Goal: Transaction & Acquisition: Purchase product/service

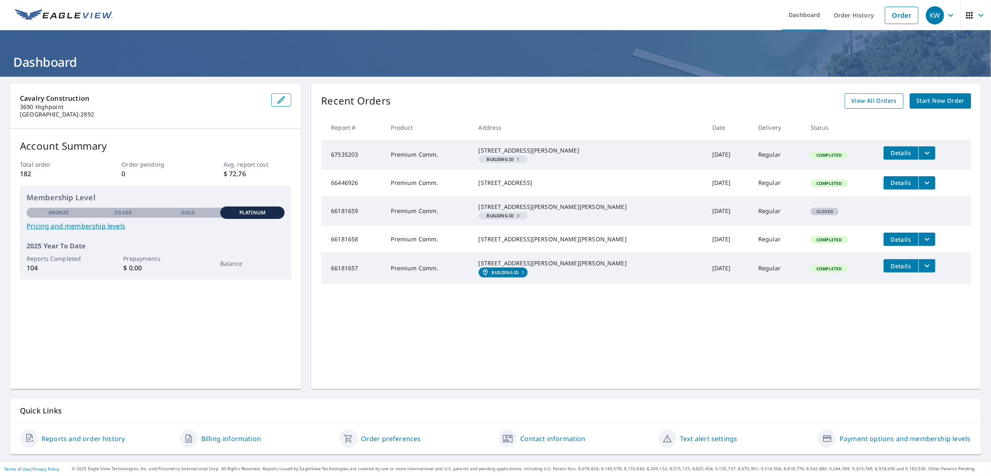
click at [875, 99] on span "View All Orders" at bounding box center [874, 101] width 46 height 10
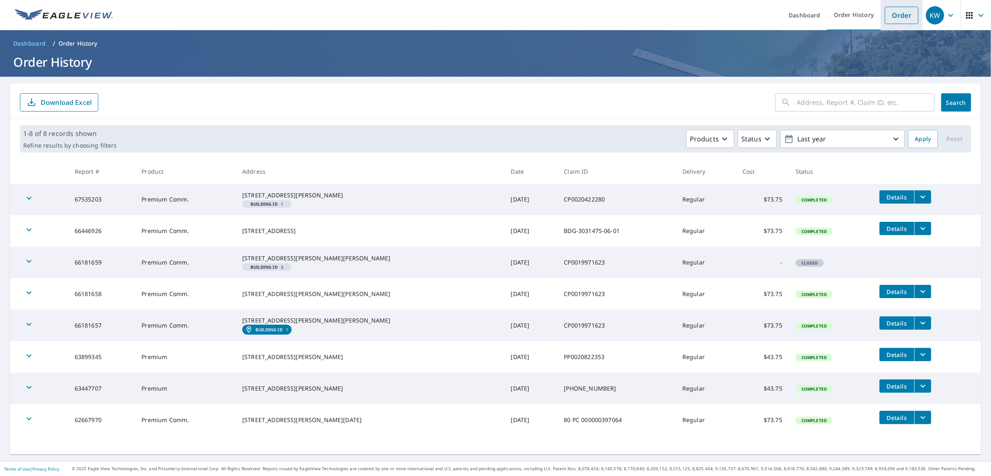
click at [897, 14] on link "Order" at bounding box center [902, 15] width 34 height 17
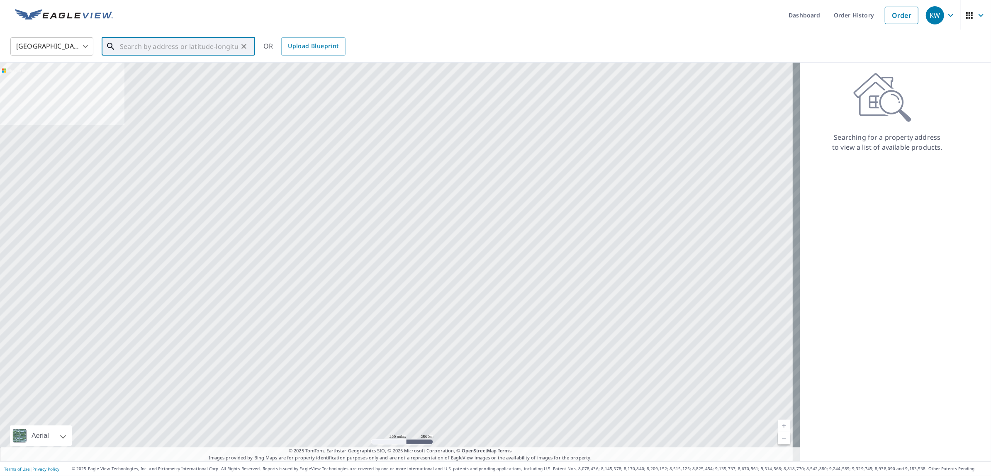
click at [174, 44] on input "text" at bounding box center [179, 46] width 118 height 23
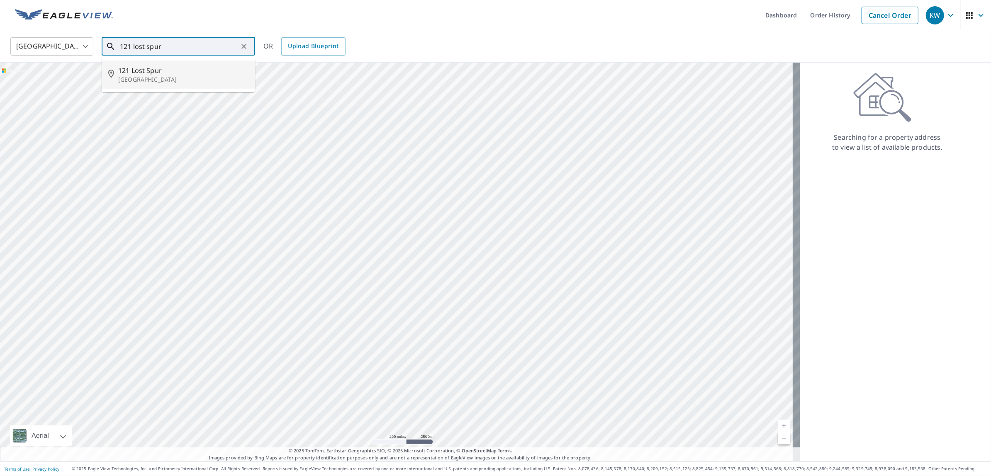
click at [164, 76] on p "[GEOGRAPHIC_DATA]" at bounding box center [183, 80] width 130 height 8
type input "[STREET_ADDRESS]"
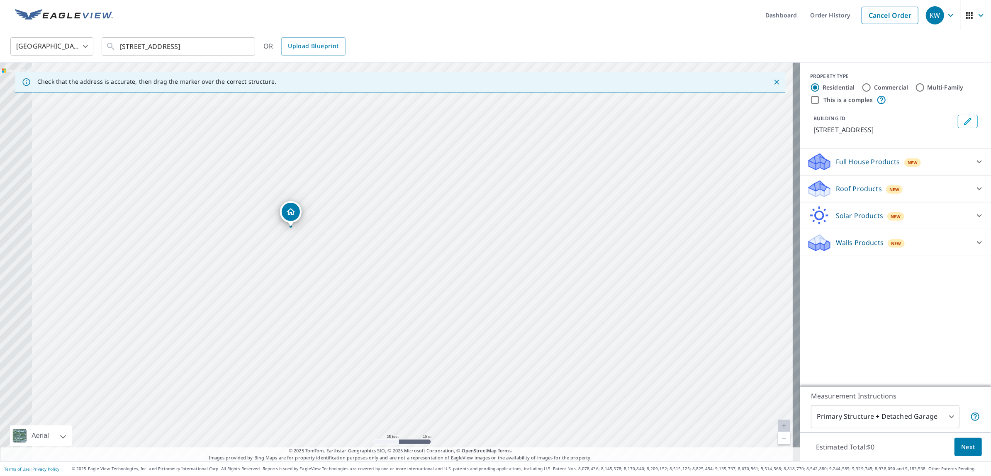
drag, startPoint x: 224, startPoint y: 241, endPoint x: 437, endPoint y: 237, distance: 212.9
click at [437, 237] on div "[STREET_ADDRESS]" at bounding box center [400, 262] width 800 height 399
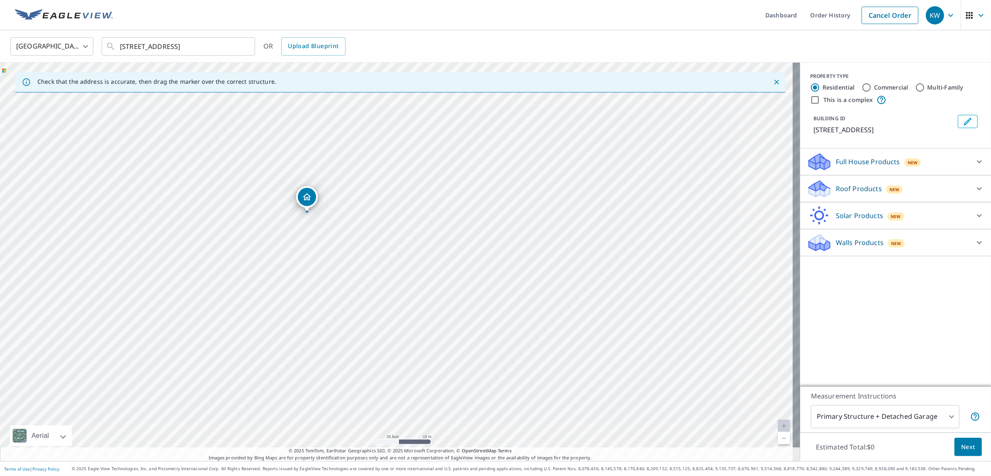
drag, startPoint x: 295, startPoint y: 214, endPoint x: 306, endPoint y: 199, distance: 18.8
click at [915, 83] on input "Multi-Family" at bounding box center [920, 88] width 10 height 10
radio input "true"
type input "2"
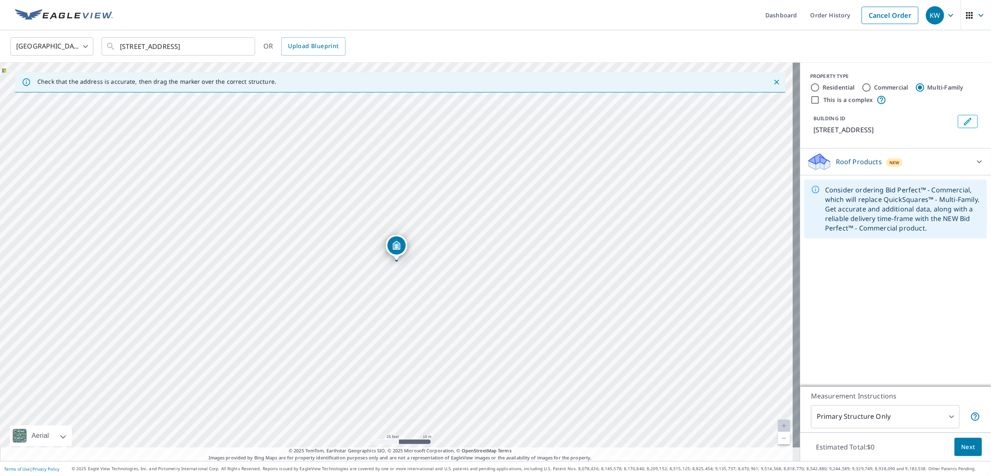
click at [965, 449] on span "Next" at bounding box center [968, 447] width 14 height 10
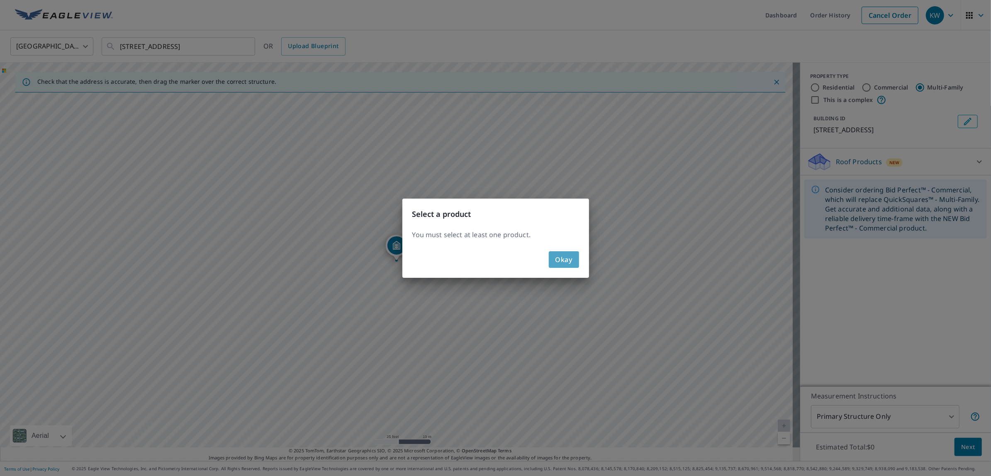
click at [563, 255] on span "Okay" at bounding box center [564, 260] width 17 height 12
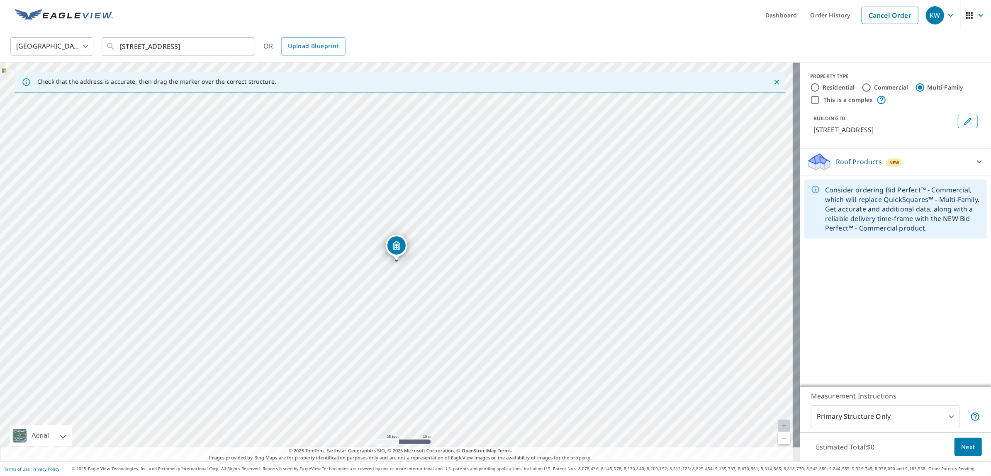
click at [975, 159] on icon at bounding box center [980, 162] width 10 height 10
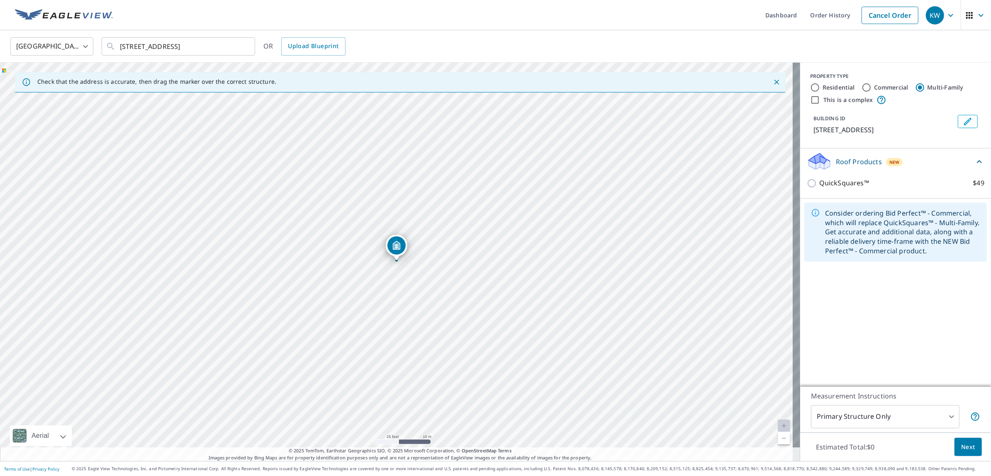
click at [930, 160] on div "Roof Products New" at bounding box center [891, 162] width 168 height 20
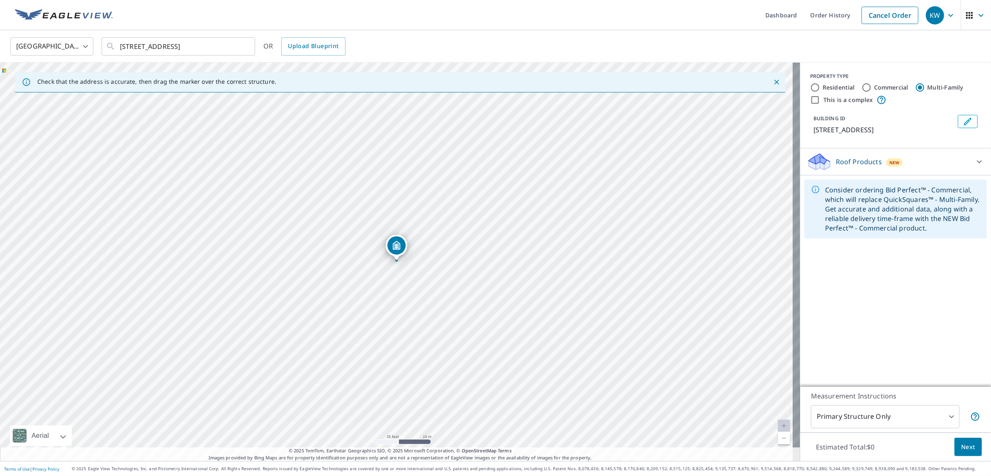
click at [836, 161] on p "Roof Products" at bounding box center [859, 162] width 46 height 10
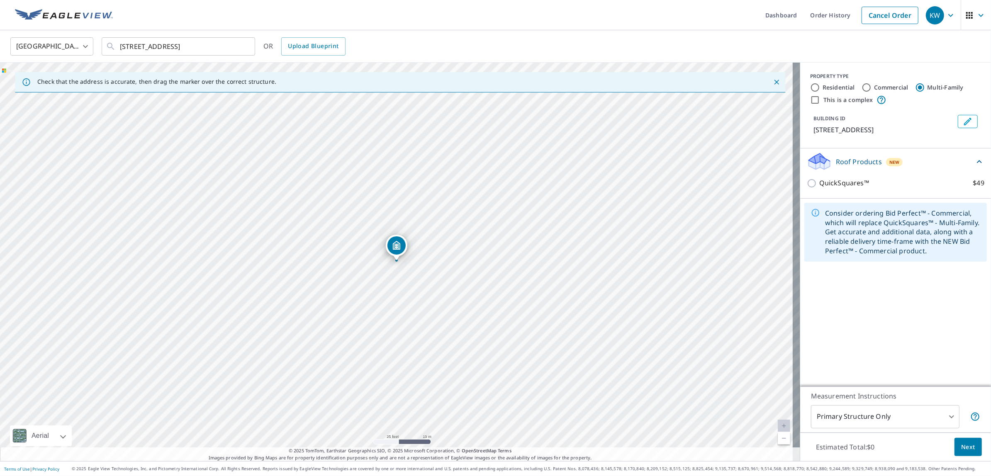
click at [829, 167] on div "Roof Products New" at bounding box center [891, 162] width 168 height 20
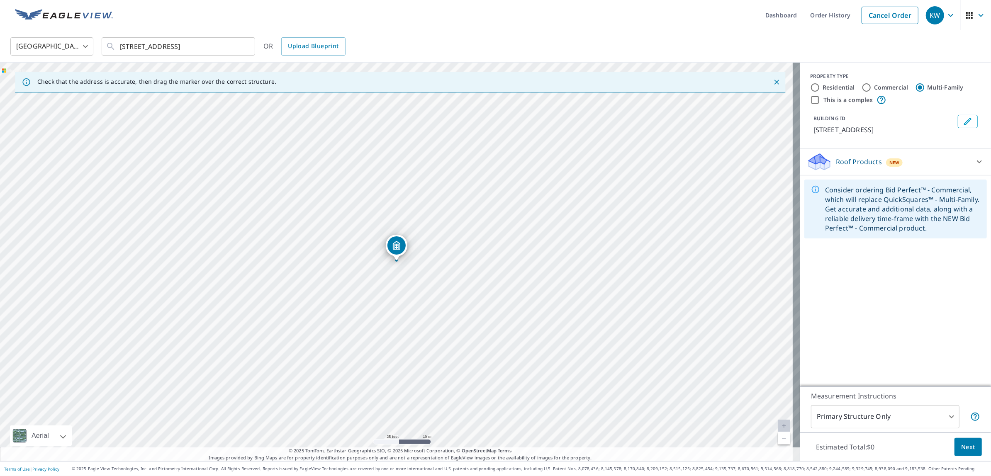
click at [862, 86] on input "Commercial" at bounding box center [867, 88] width 10 height 10
radio input "true"
type input "4"
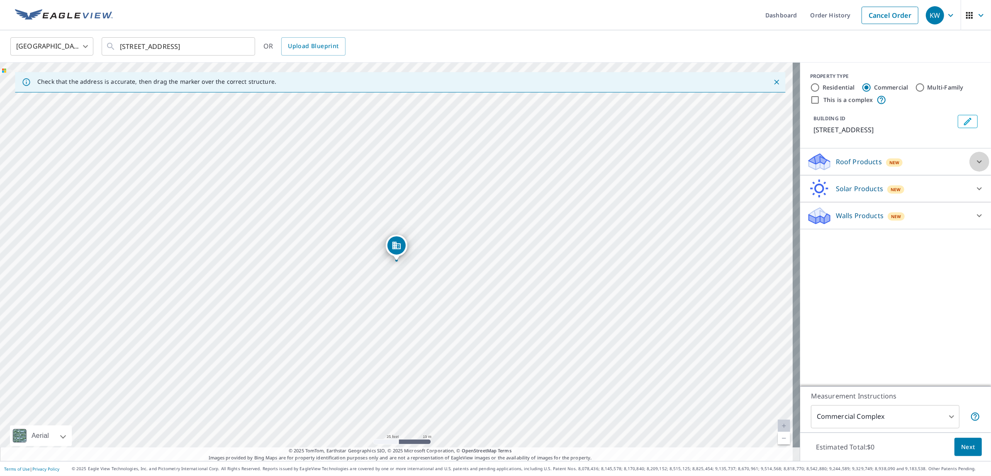
click at [975, 159] on icon at bounding box center [980, 162] width 10 height 10
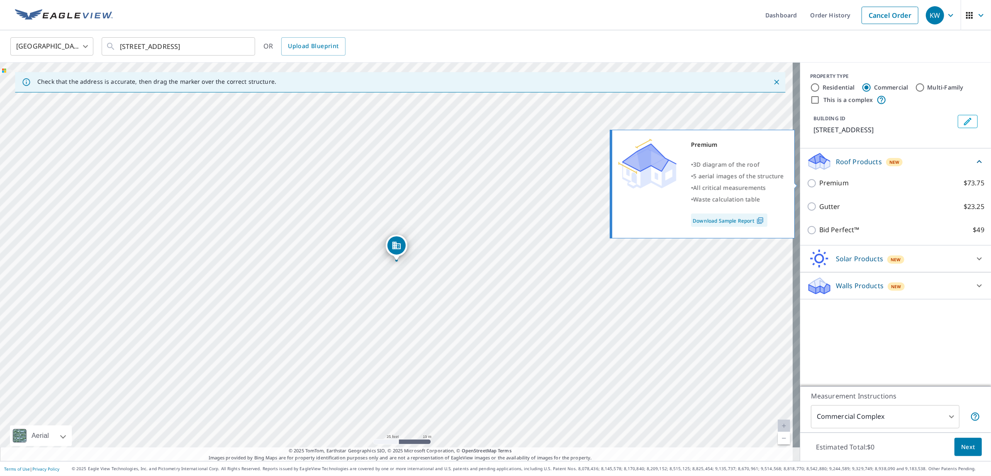
click at [827, 180] on p "Premium" at bounding box center [833, 183] width 29 height 10
click at [819, 180] on input "Premium $73.75" at bounding box center [813, 183] width 12 height 10
checkbox input "true"
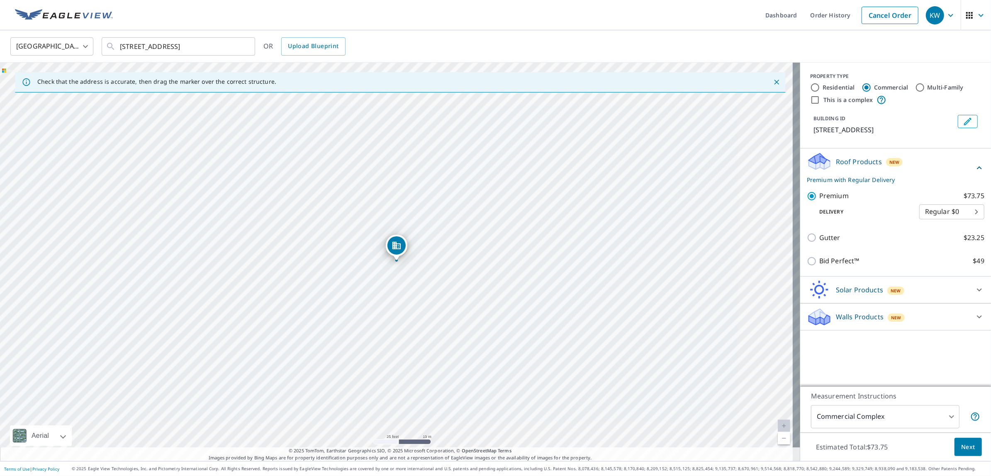
click at [965, 444] on span "Next" at bounding box center [968, 447] width 14 height 10
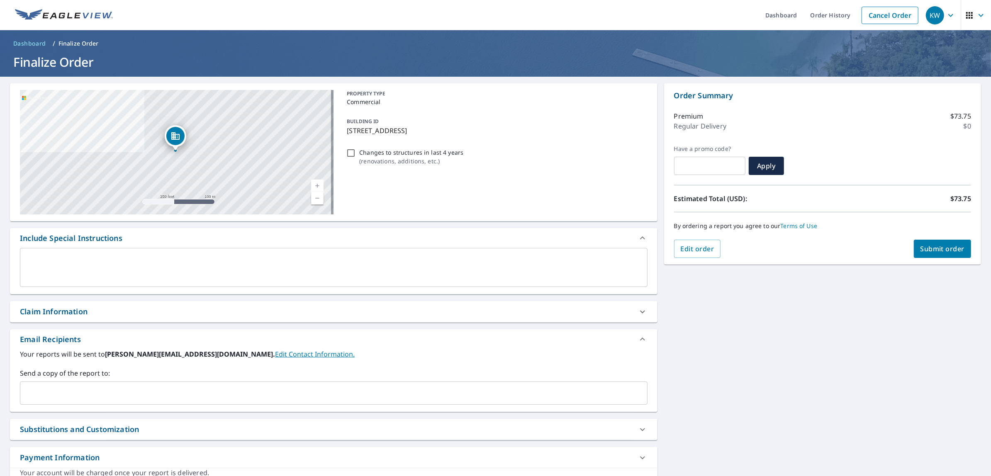
click at [96, 312] on div "Claim Information" at bounding box center [326, 311] width 613 height 11
checkbox input "true"
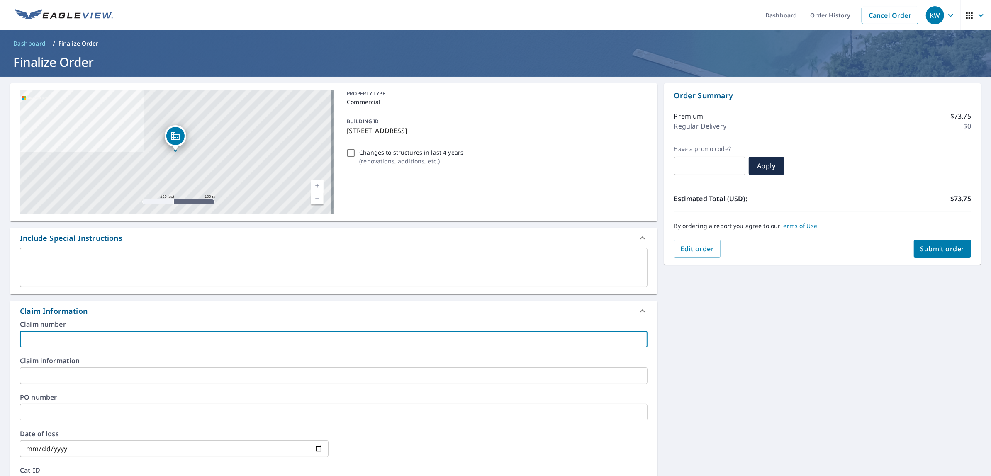
click at [95, 333] on input "text" at bounding box center [334, 339] width 628 height 17
type input "3"
checkbox input "true"
type input "39"
checkbox input "true"
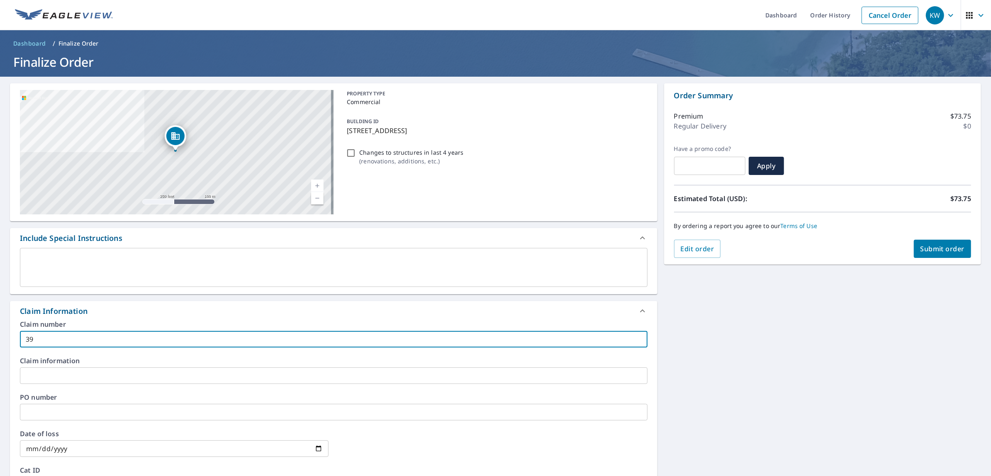
type input "390"
checkbox input "true"
type input "3908"
checkbox input "true"
type input "39083"
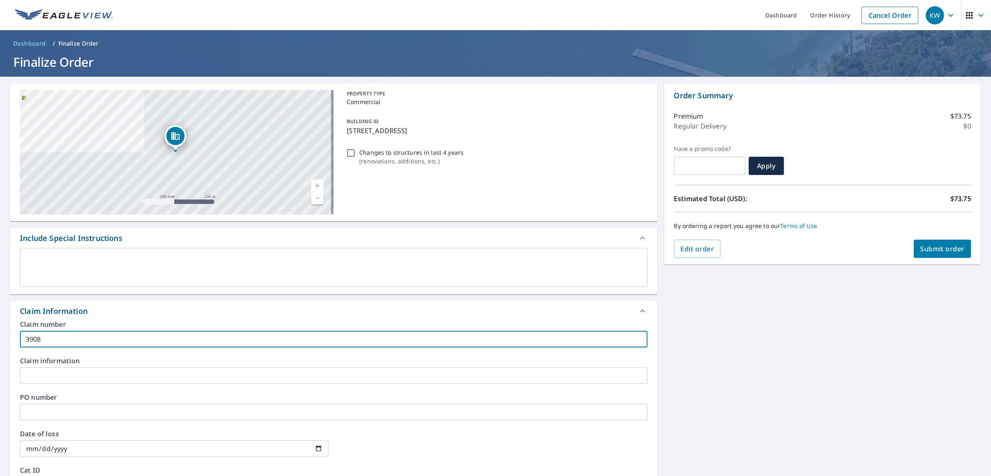
checkbox input "true"
type input "390838"
checkbox input "true"
type input "3908388"
checkbox input "true"
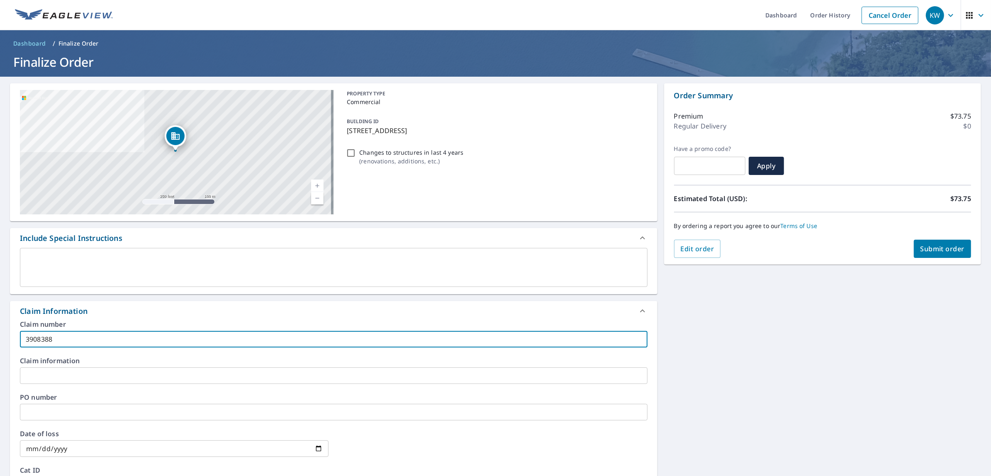
type input "3908388-"
checkbox input "true"
type input "3908388-1"
checkbox input "true"
type input "3908388-1"
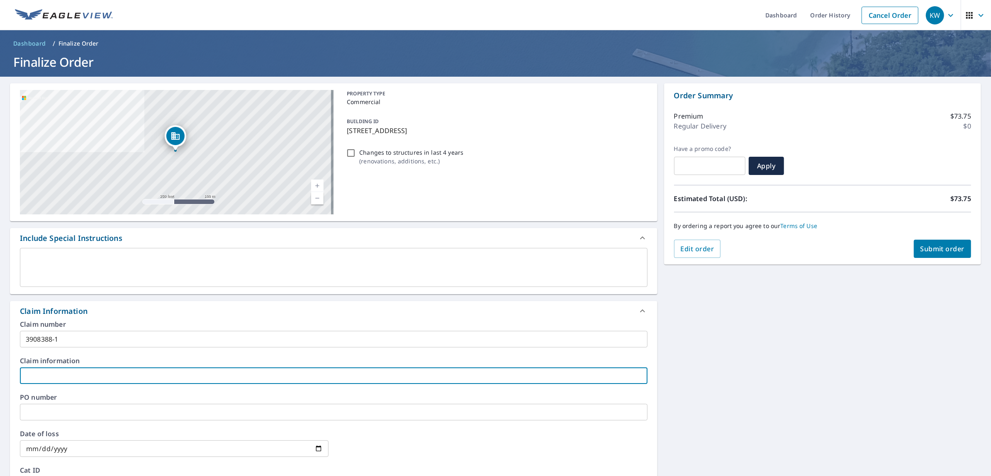
click at [69, 376] on input "text" at bounding box center [334, 376] width 628 height 17
type input "D"
checkbox input "true"
type input "DA"
checkbox input "true"
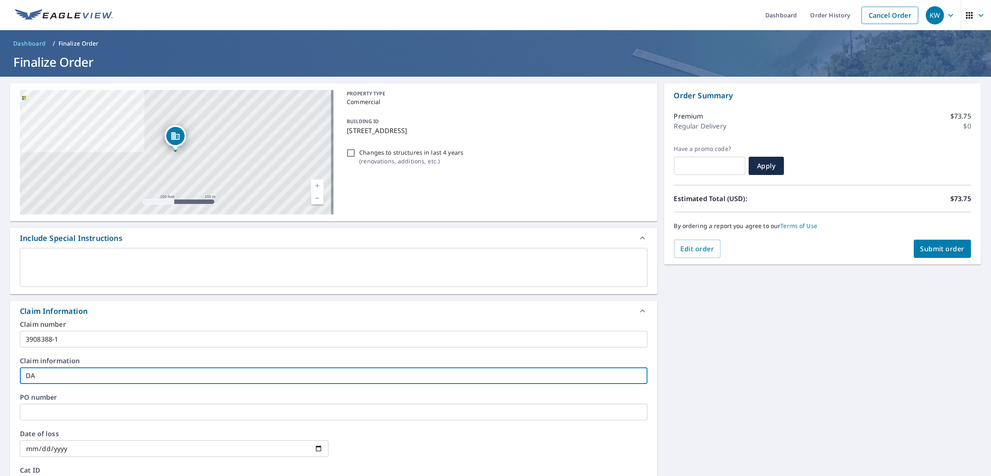
type input "DAS"
checkbox input "true"
type input "DASH"
checkbox input "true"
type input "DASH"
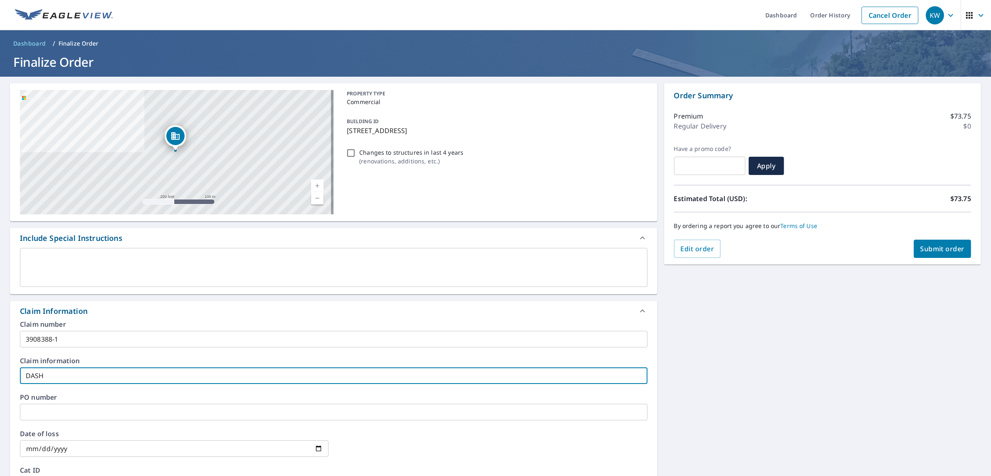
checkbox input "true"
type input "DASH 3"
checkbox input "true"
type input "DASH 33"
checkbox input "true"
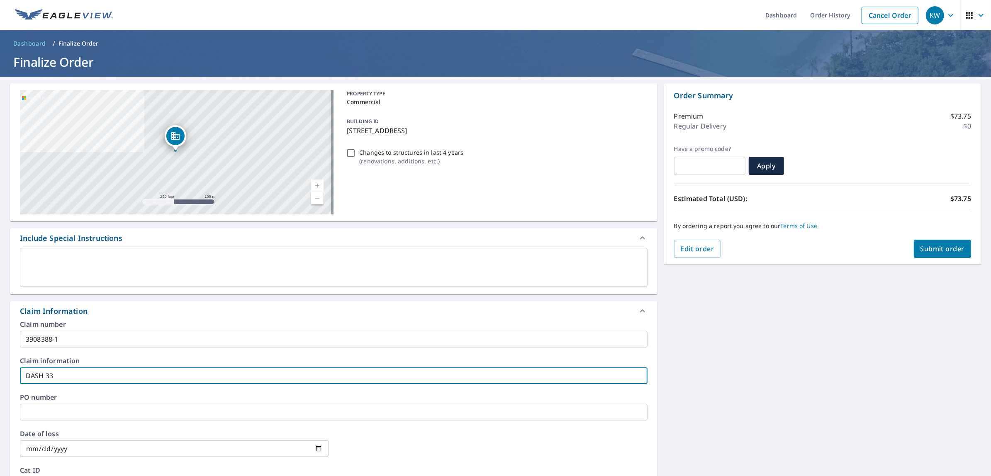
type input "DASH 330"
checkbox input "true"
type input "DASH 3300"
checkbox input "true"
type input "DASH 3300-"
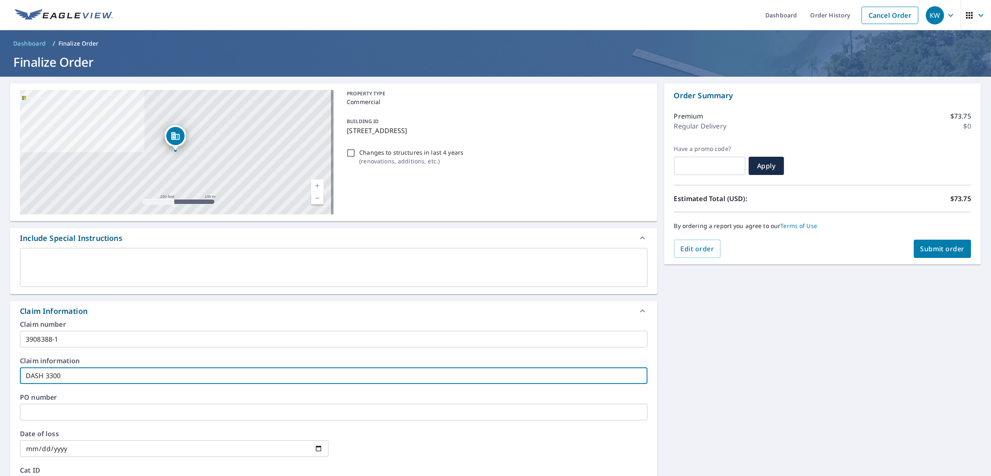
checkbox input "true"
type input "DASH 3300-2"
checkbox input "true"
type input "DASH 3300-25"
checkbox input "true"
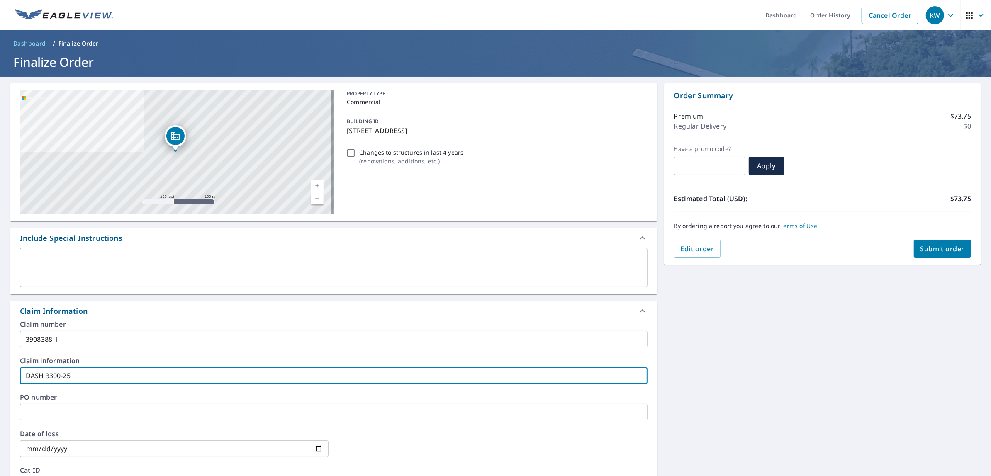
type input "DASH 3300-25-"
checkbox input "true"
type input "DASH 3300-25-0"
checkbox input "true"
type input "DASH 3300-25-02"
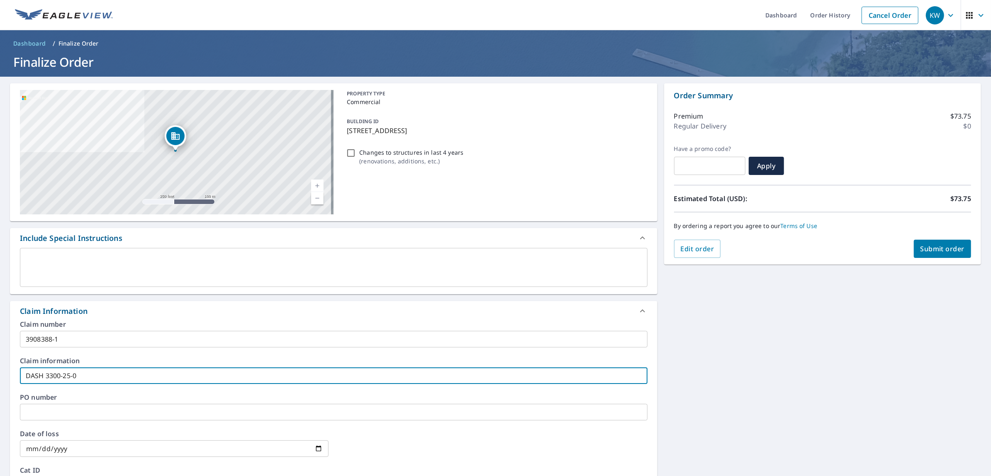
checkbox input "true"
type input "DASH [PHONE_NUMBER]"
checkbox input "true"
type input "DASH [PHONE_NUMBER]"
checkbox input "true"
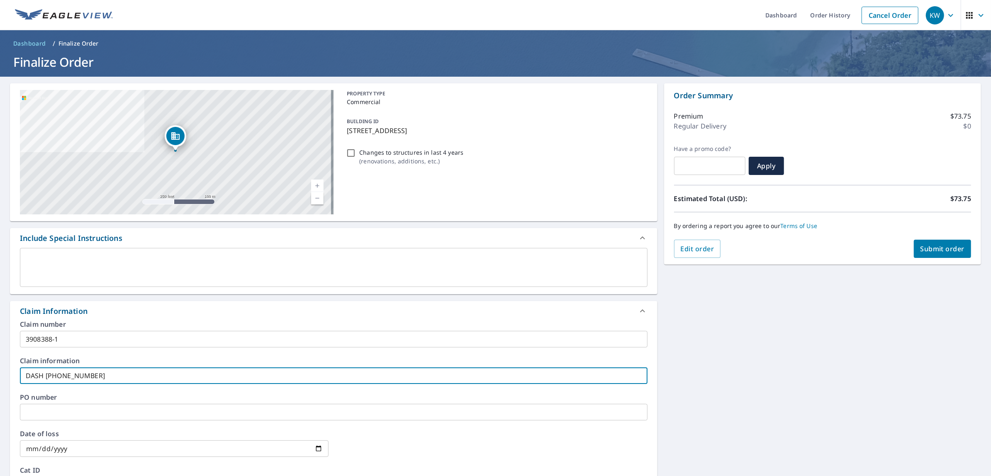
type input "DASH 3300-25-0238-"
checkbox input "true"
type input "DASH 3300-25-0238-C"
checkbox input "true"
type input "DASH 3300-25-0238-CS"
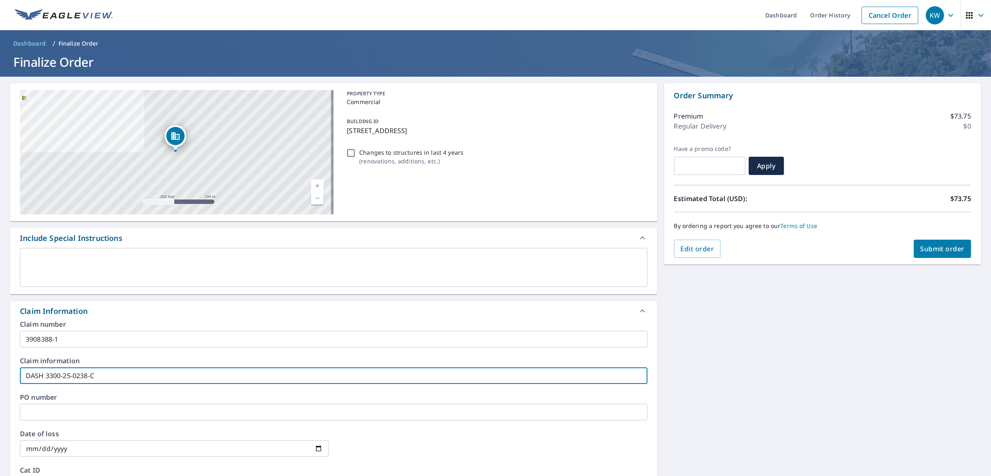
checkbox input "true"
type input "DASH 3300-25-0238-CSL"
checkbox input "true"
type input "DASH 3300-25-0238-CSL"
click at [91, 445] on input "date" at bounding box center [174, 449] width 309 height 17
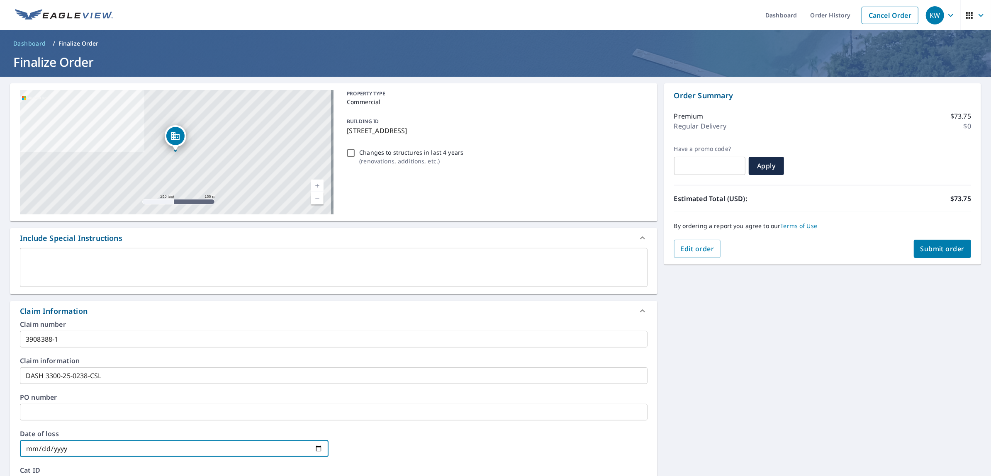
type input "0002-04-09"
checkbox input "true"
type input "0020-04-09"
checkbox input "true"
type input "0202-04-09"
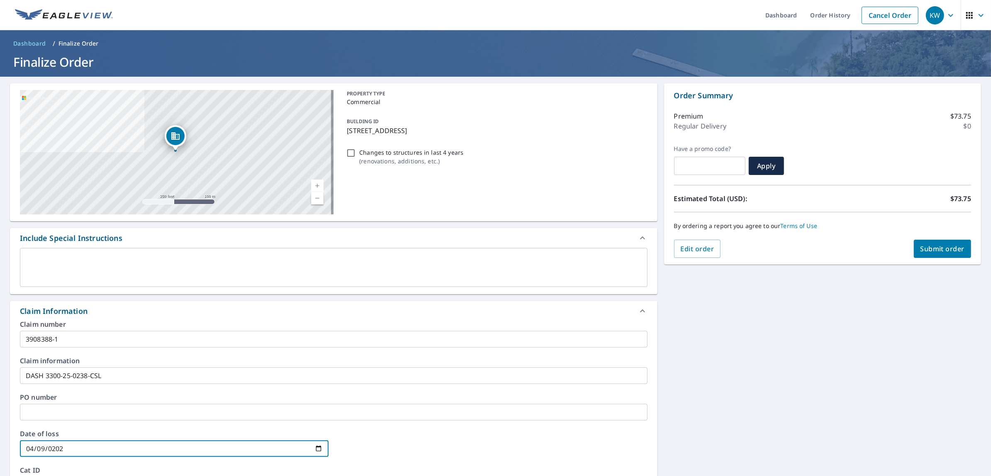
checkbox input "true"
type input "[DATE]"
checkbox input "true"
type input "[DATE]"
checkbox input "true"
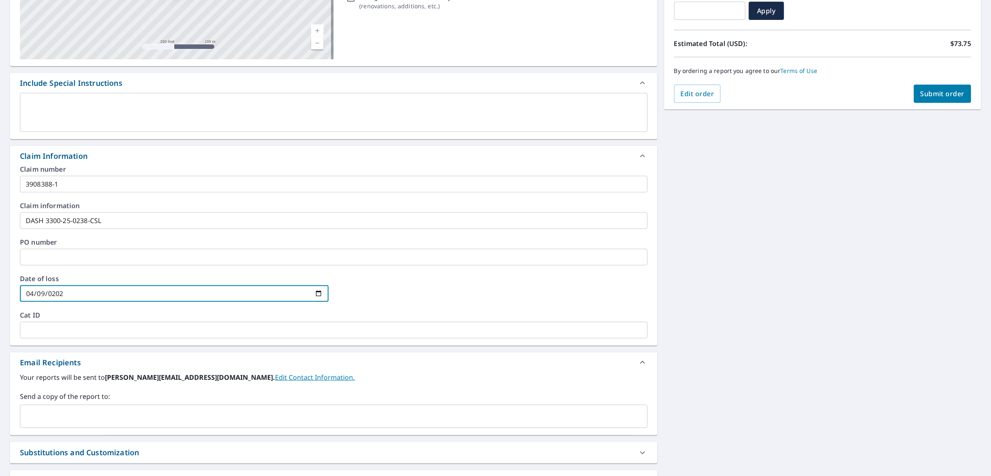
scroll to position [156, 0]
click at [103, 407] on div "​" at bounding box center [334, 416] width 628 height 23
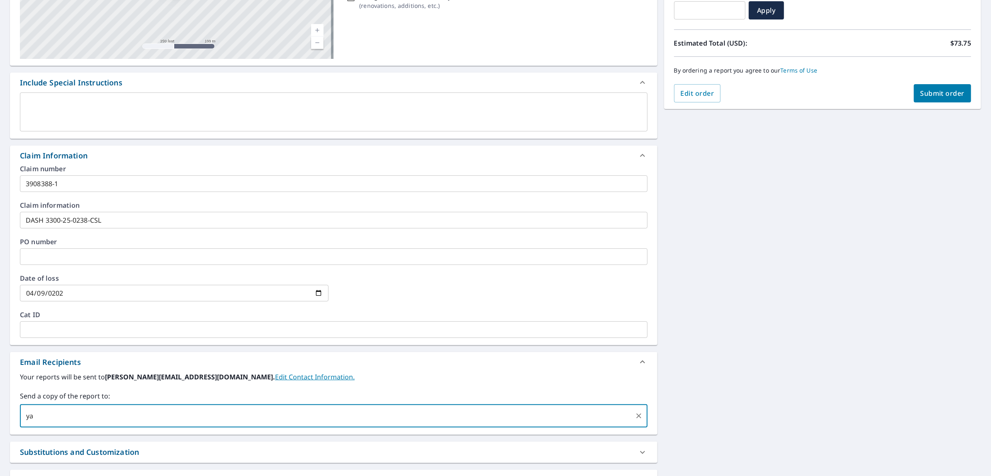
type input "ya"
click at [391, 377] on label "Your reports will be sent to [PERSON_NAME][EMAIL_ADDRESS][DOMAIN_NAME]. Edit Co…" at bounding box center [334, 377] width 628 height 10
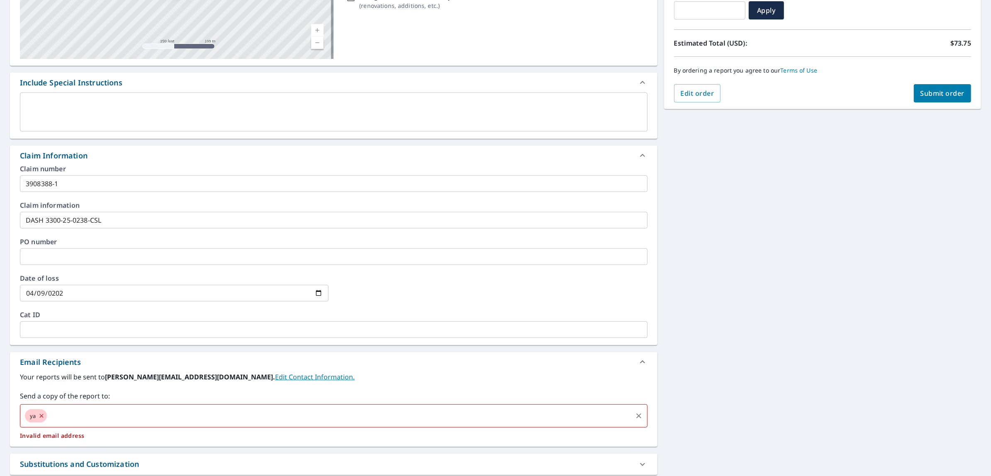
click at [44, 415] on icon at bounding box center [41, 416] width 7 height 9
checkbox input "true"
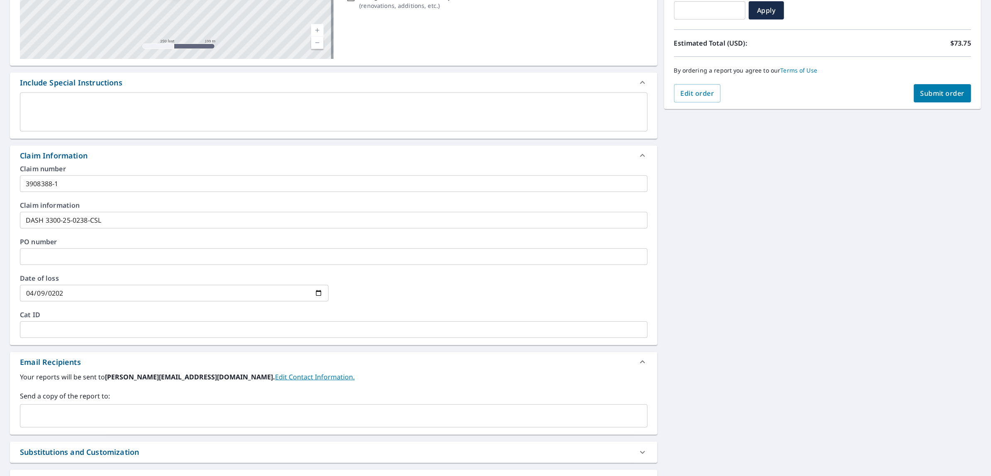
click at [65, 412] on input "text" at bounding box center [328, 416] width 608 height 16
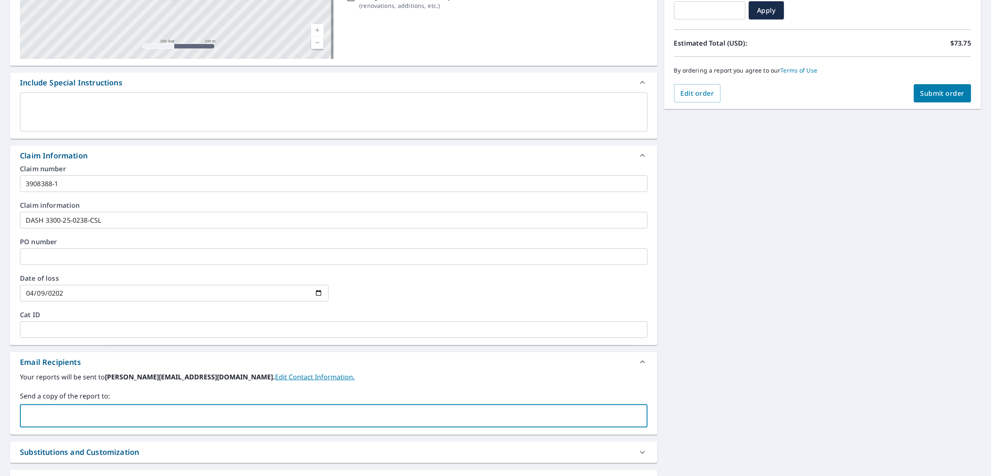
paste input "KBM Environmental Consulting, LLC"
type input "K"
type input "[EMAIL_ADDRESS][DOMAIN_NAME]"
checkbox input "true"
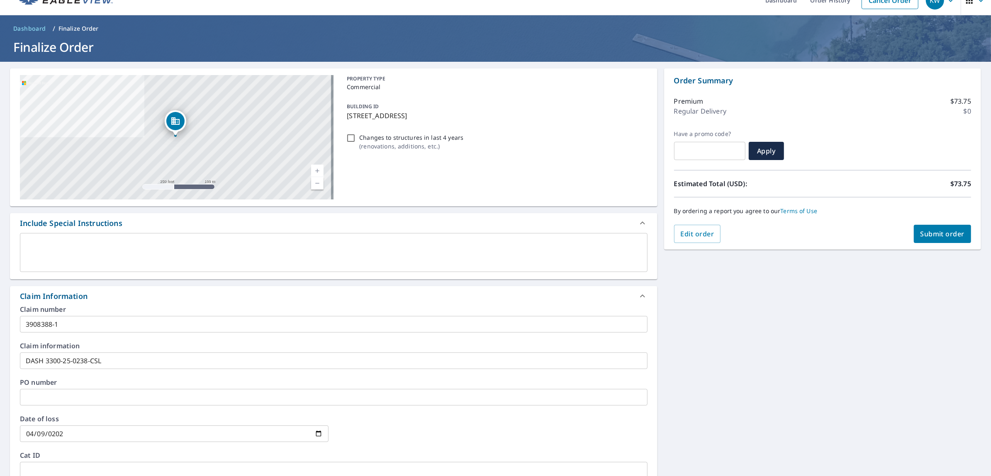
scroll to position [10, 0]
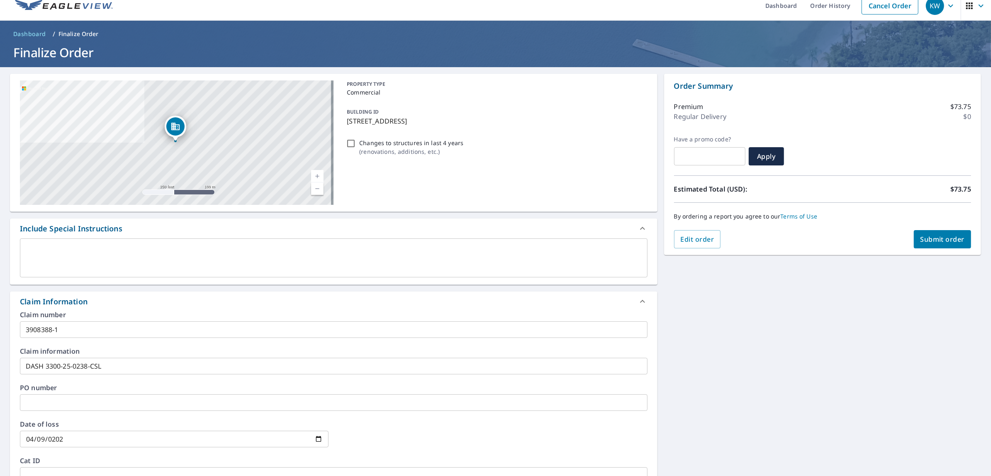
click at [60, 256] on textarea at bounding box center [334, 258] width 616 height 24
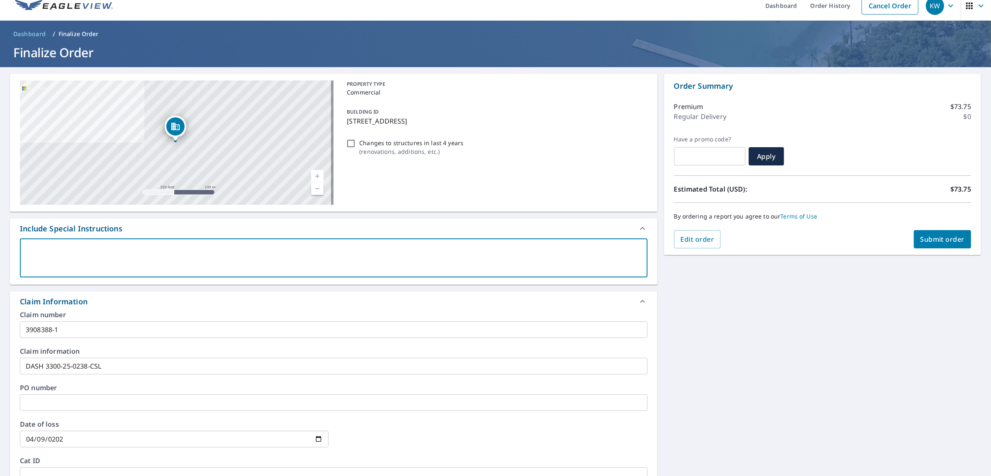
type textarea "Y"
type textarea "x"
checkbox input "true"
type textarea "Yo"
type textarea "x"
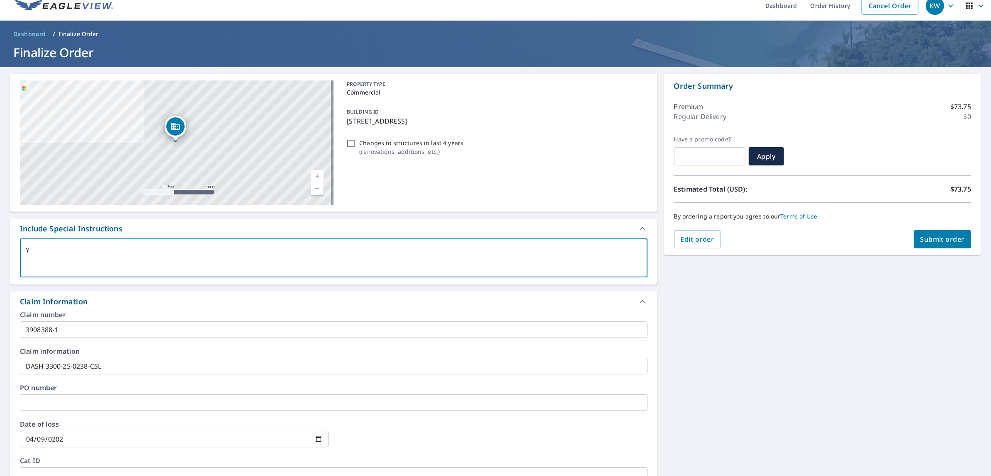
checkbox input "true"
type textarea "You"
type textarea "x"
checkbox input "true"
type textarea "Your"
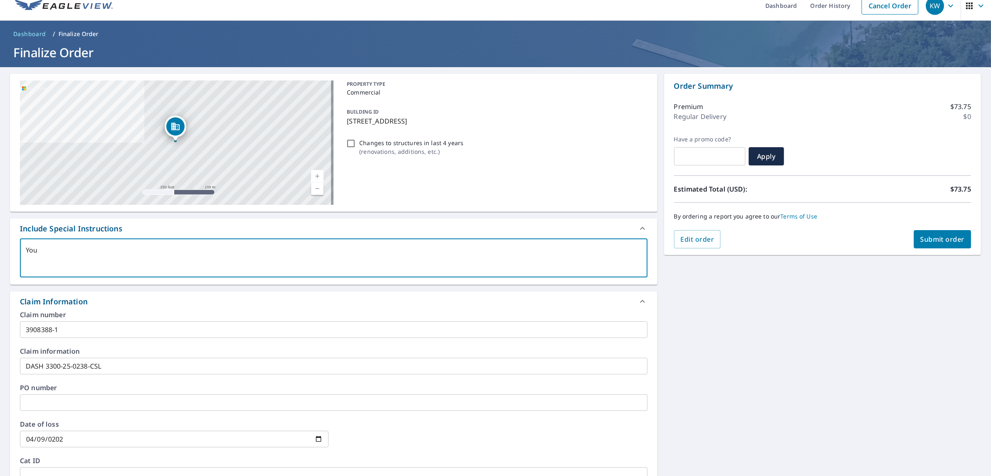
type textarea "x"
checkbox input "true"
type textarea "Your"
type textarea "x"
checkbox input "true"
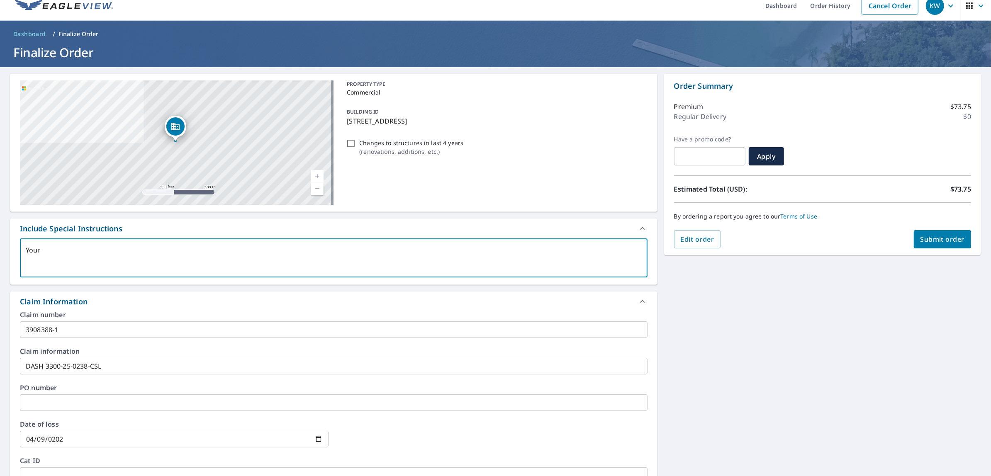
type textarea "Your d"
type textarea "x"
checkbox input "true"
type textarea "Your di"
type textarea "x"
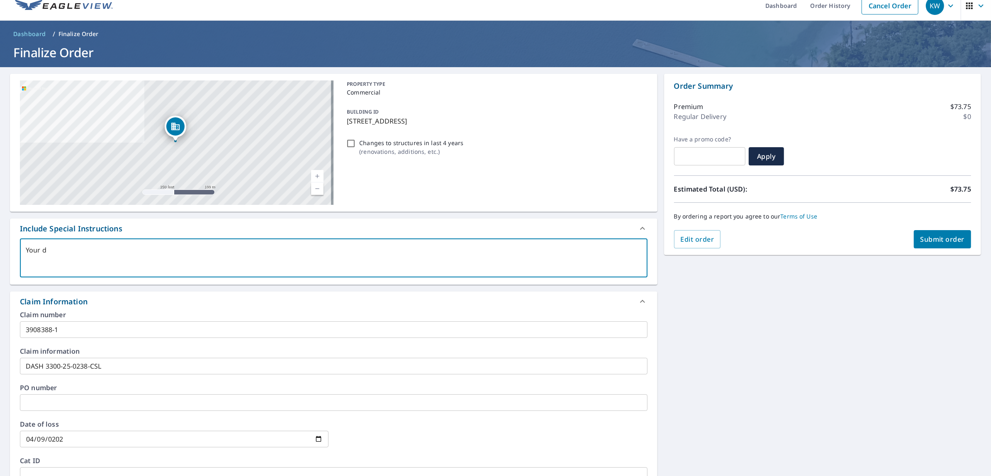
checkbox input "true"
type textarea "Your dia"
type textarea "x"
checkbox input "true"
type textarea "Your diag"
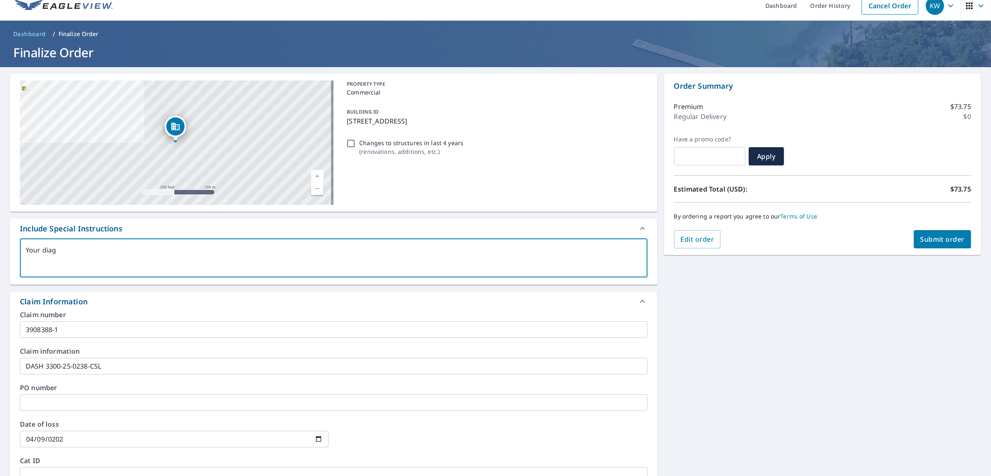
type textarea "x"
checkbox input "true"
type textarea "Your diagr"
type textarea "x"
checkbox input "true"
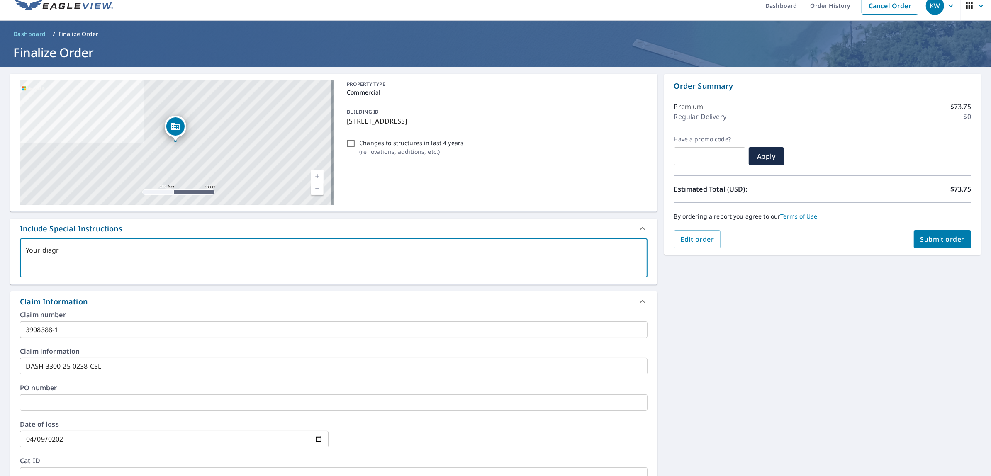
type textarea "Your diagra"
type textarea "x"
checkbox input "true"
type textarea "Your diagram"
type textarea "x"
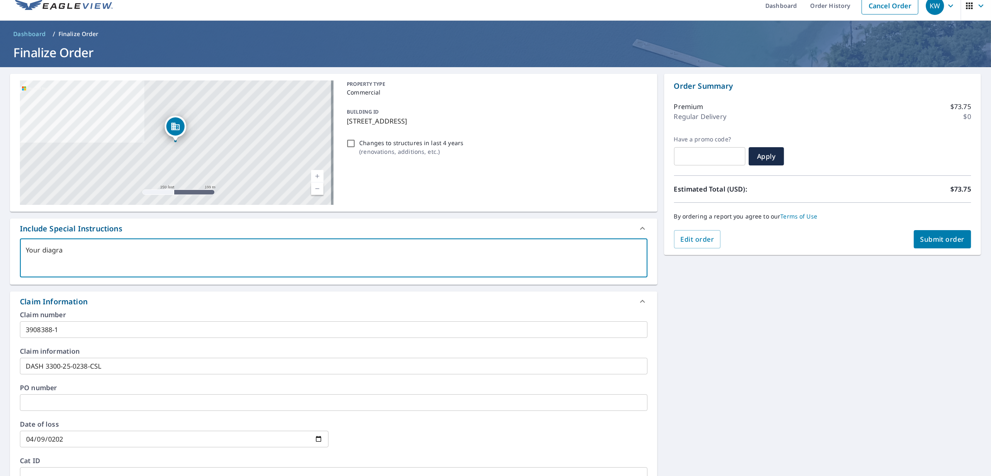
checkbox input "true"
type textarea "Your diagram"
type textarea "x"
checkbox input "true"
type textarea "Your diagram h"
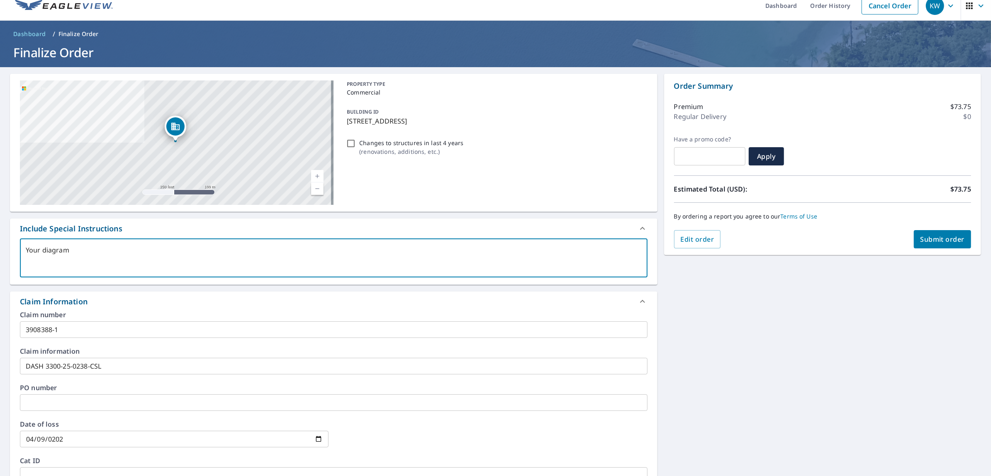
type textarea "x"
checkbox input "true"
type textarea "Your diagram ha"
type textarea "x"
checkbox input "true"
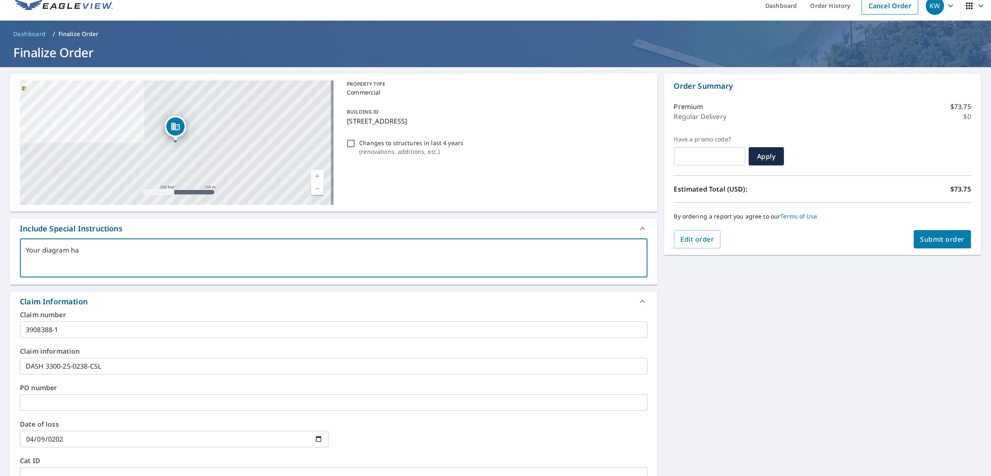
type textarea "Your diagram has"
type textarea "x"
checkbox input "true"
type textarea "Your diagram has"
type textarea "x"
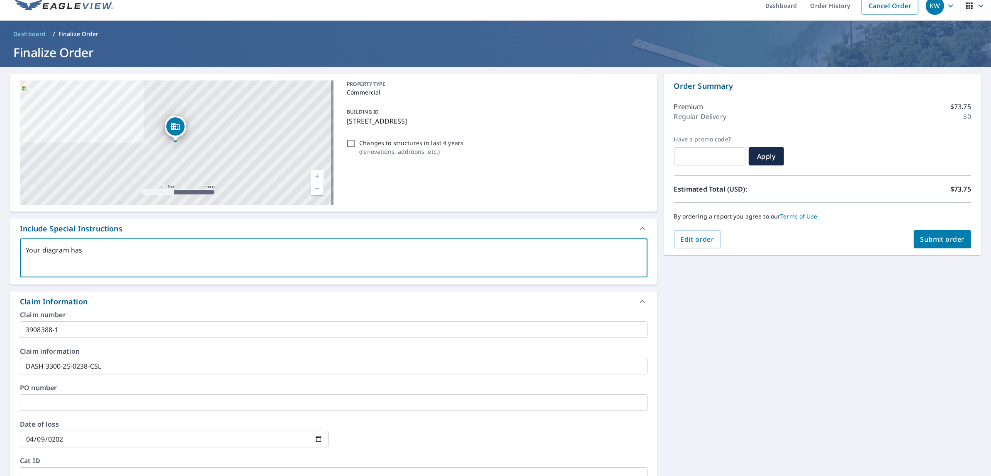
checkbox input "true"
type textarea "Your diagram has t"
type textarea "x"
checkbox input "true"
type textarea "Your diagram has th"
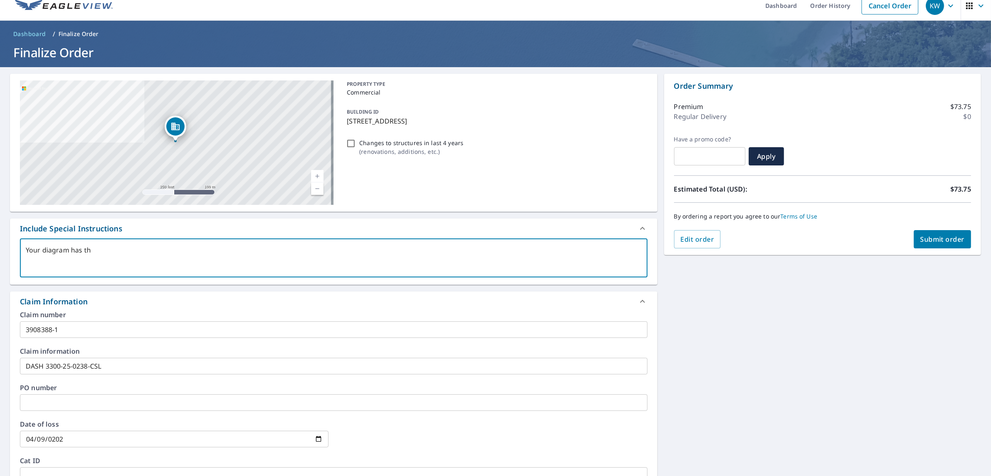
type textarea "x"
checkbox input "true"
type textarea "Your diagram has thi"
type textarea "x"
checkbox input "true"
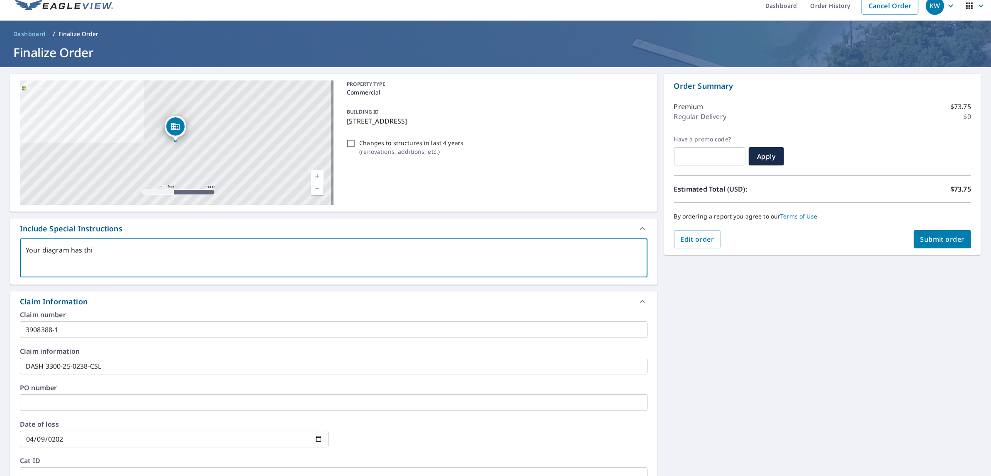
type textarea "Your diagram has this"
type textarea "x"
checkbox input "true"
type textarea "Your diagram has this"
type textarea "x"
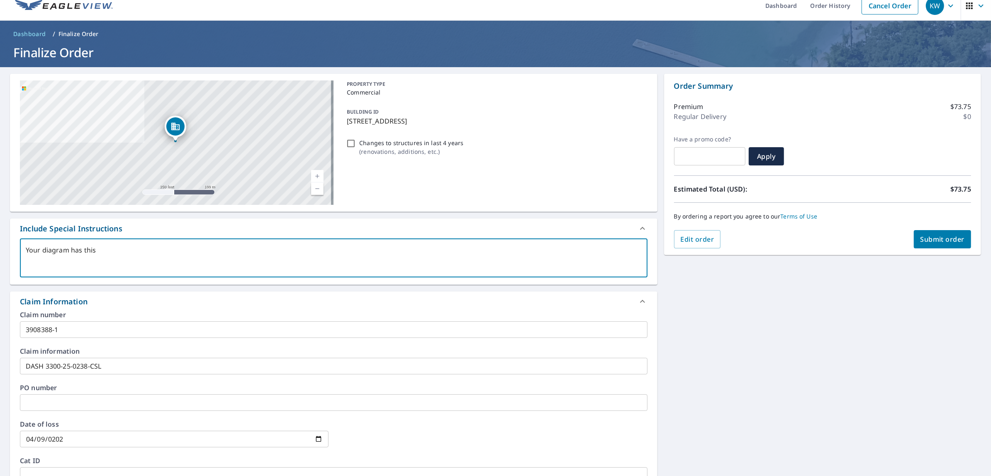
checkbox input "true"
type textarea "Your diagram has this d"
type textarea "x"
checkbox input "true"
type textarea "Your diagram has this di"
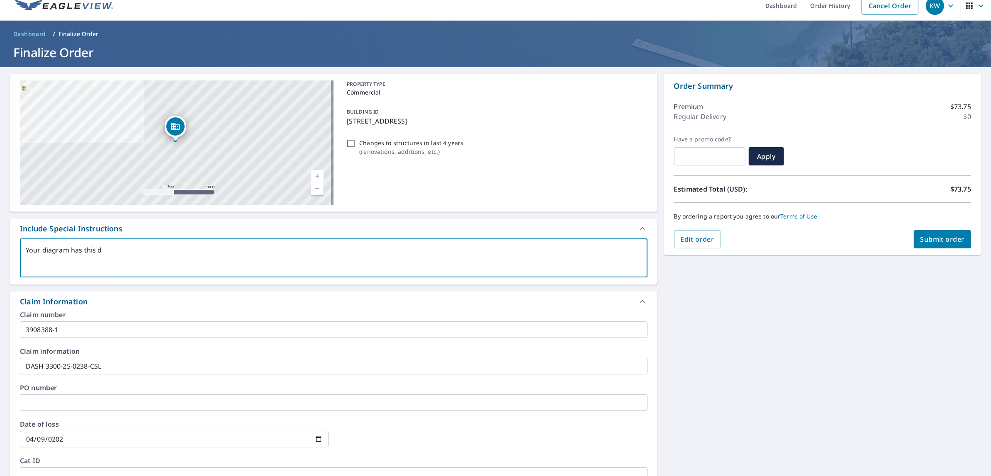
type textarea "x"
checkbox input "true"
type textarea "Your diagram has this div"
type textarea "x"
checkbox input "true"
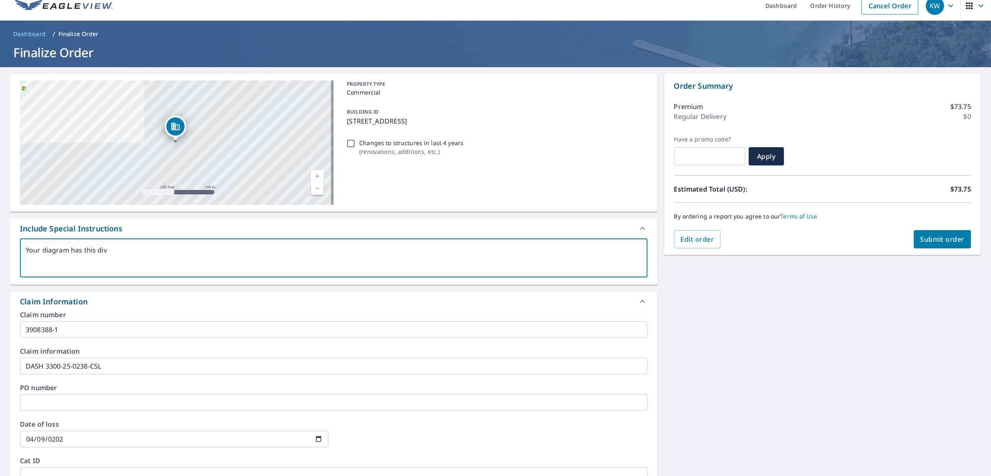
type textarea "Your diagram has this divi"
type textarea "x"
checkbox input "true"
type textarea "Your diagram has this divid"
type textarea "x"
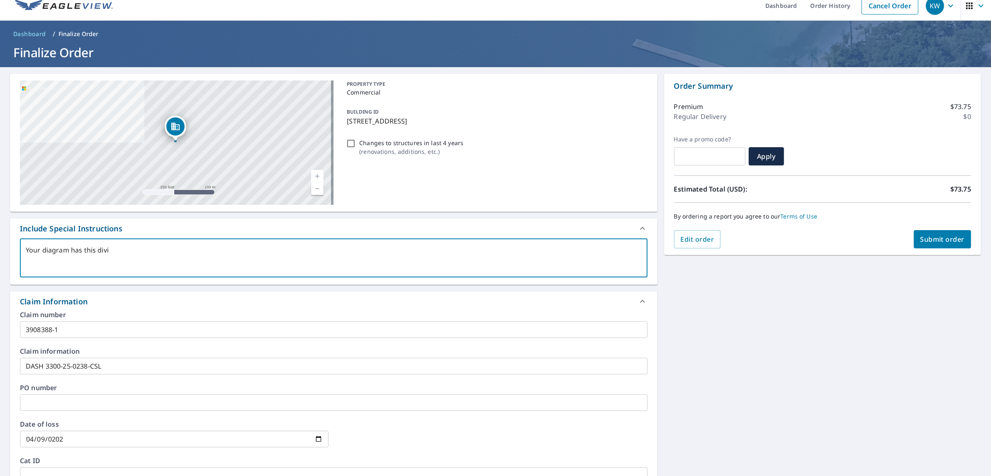
checkbox input "true"
type textarea "Your diagram has this divide"
type textarea "x"
checkbox input "true"
type textarea "Your diagram has this divided"
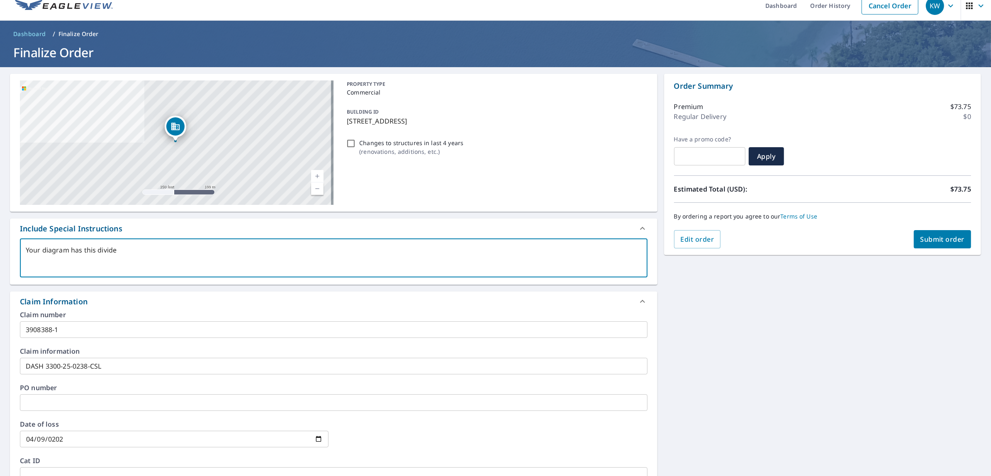
type textarea "x"
checkbox input "true"
type textarea "Your diagram has this divided"
type textarea "x"
checkbox input "true"
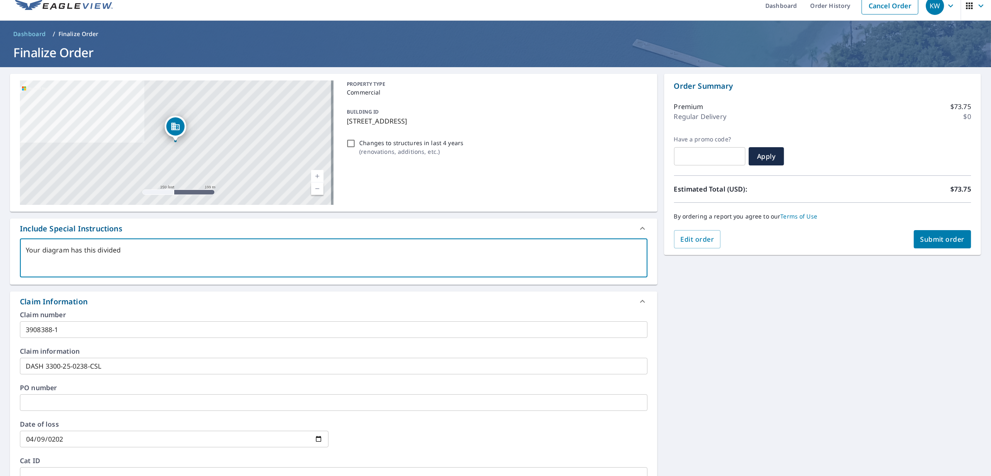
type textarea "Your diagram has this divided i"
type textarea "x"
checkbox input "true"
type textarea "Your diagram has this divided in"
type textarea "x"
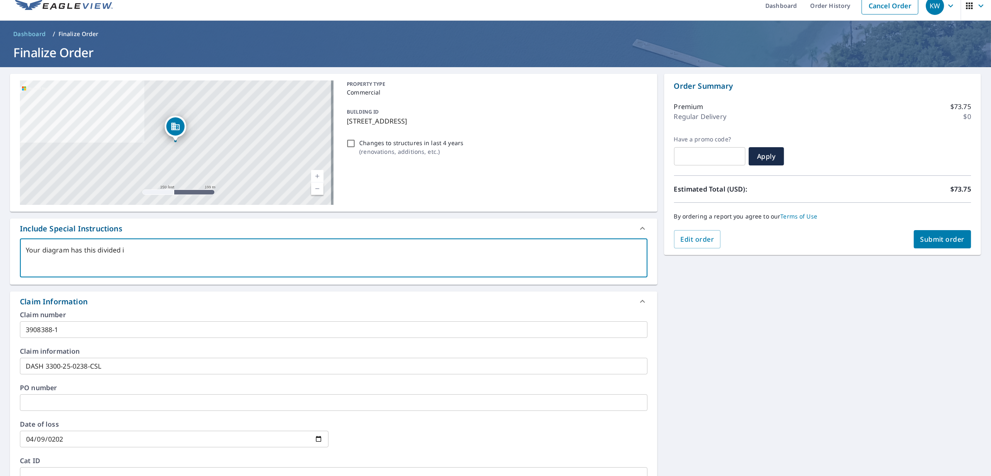
checkbox input "true"
type textarea "Your diagram has this divided int"
type textarea "x"
checkbox input "true"
type textarea "Your diagram has this divided into"
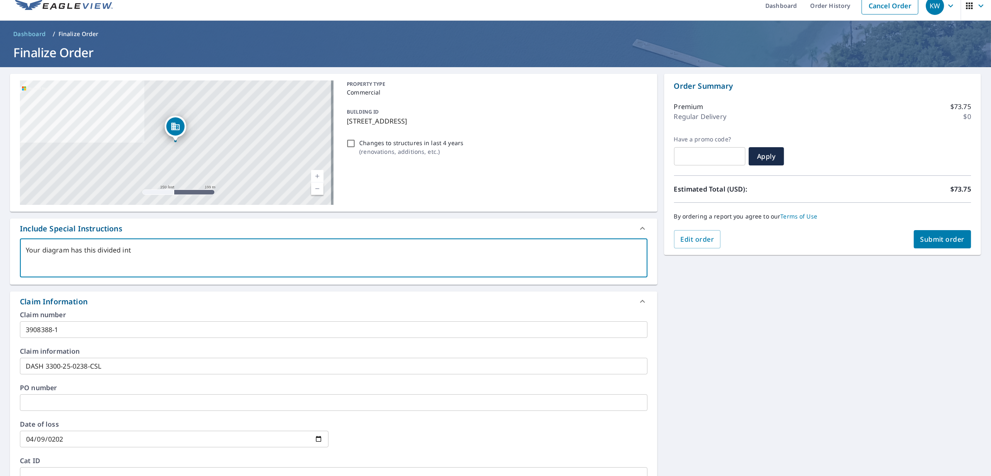
type textarea "x"
checkbox input "true"
type textarea "Your diagram has this divided into"
type textarea "x"
checkbox input "true"
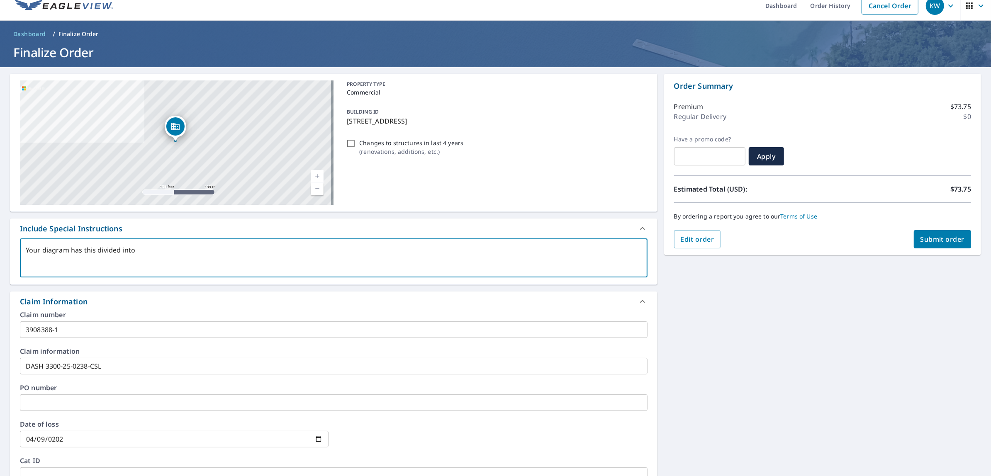
type textarea "Your diagram has this divided into 6"
type textarea "x"
checkbox input "true"
type textarea "Your diagram has this divided into 6"
type textarea "x"
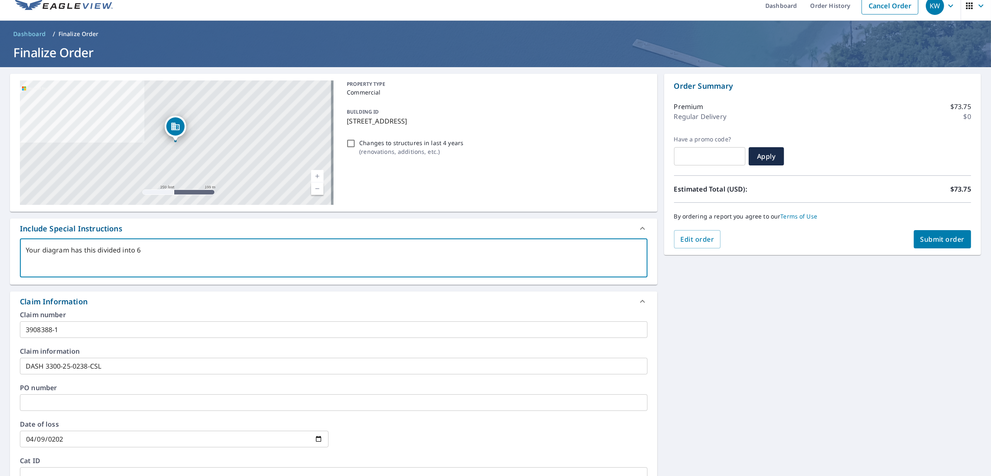
checkbox input "true"
type textarea "Your diagram has this divided into 6 s"
type textarea "x"
checkbox input "true"
click at [389, 246] on textarea "Your diagram has this divided into 6 sections. Please include all 6 sections as…" at bounding box center [334, 258] width 616 height 24
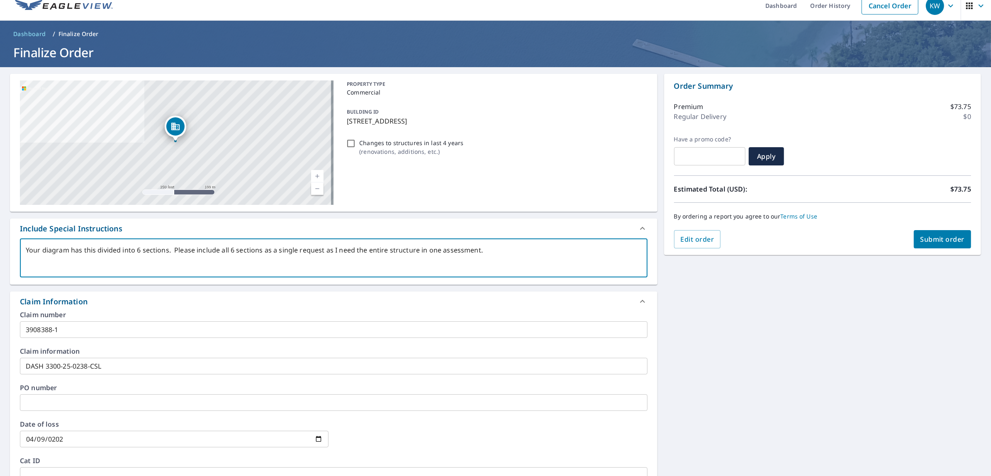
click at [951, 237] on span "Submit order" at bounding box center [943, 239] width 44 height 9
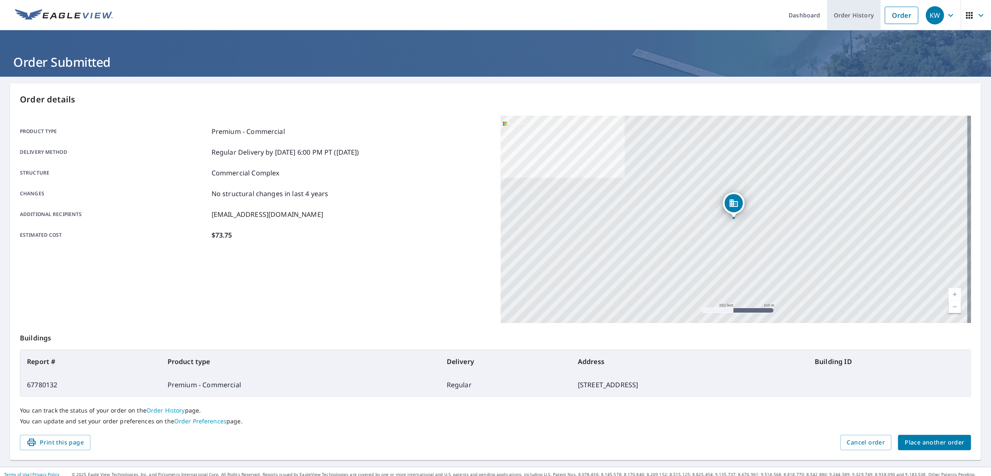
click at [842, 15] on link "Order History" at bounding box center [854, 15] width 54 height 30
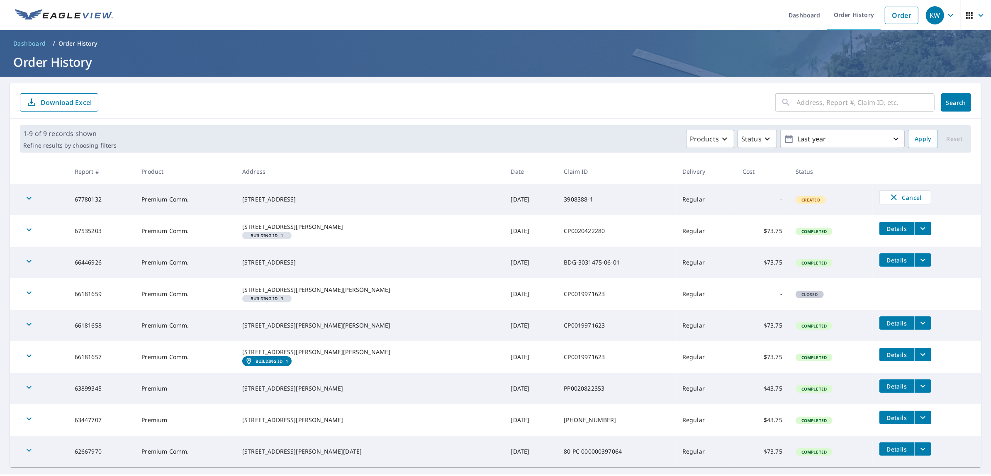
drag, startPoint x: 424, startPoint y: 111, endPoint x: 295, endPoint y: 110, distance: 129.0
click at [295, 110] on form "​ Search Download Excel" at bounding box center [495, 102] width 951 height 18
